Goal: Navigation & Orientation: Find specific page/section

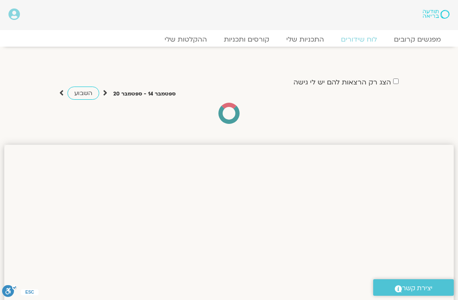
click at [359, 40] on link "לוח שידורים" at bounding box center [359, 39] width 53 height 8
click at [364, 43] on link "לוח שידורים" at bounding box center [359, 39] width 53 height 8
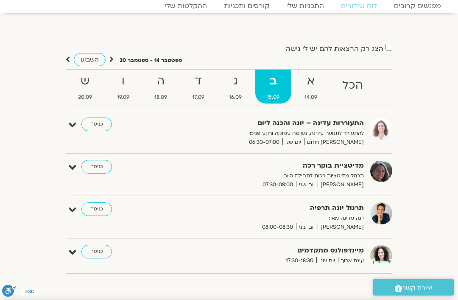
scroll to position [34, 0]
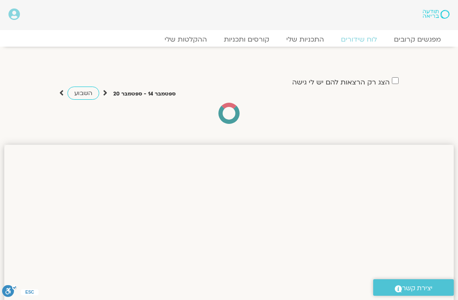
click at [358, 41] on link "לוח שידורים" at bounding box center [359, 39] width 53 height 8
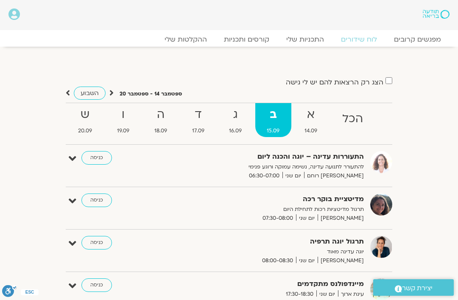
click at [310, 119] on strong "א" at bounding box center [311, 114] width 36 height 19
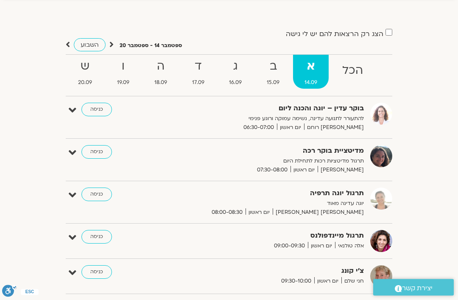
scroll to position [51, 0]
